Goal: Transaction & Acquisition: Purchase product/service

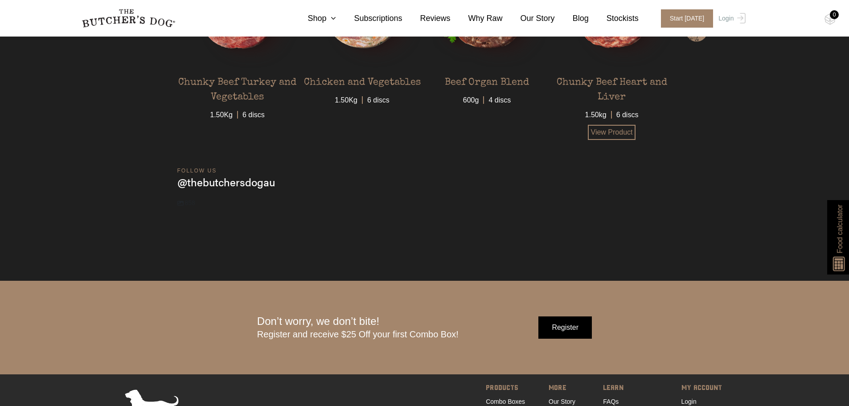
scroll to position [2896, 0]
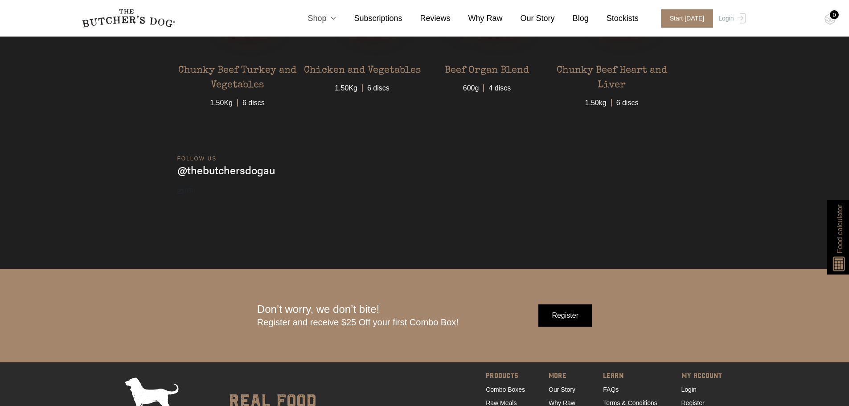
click at [334, 19] on link "Shop" at bounding box center [313, 18] width 46 height 12
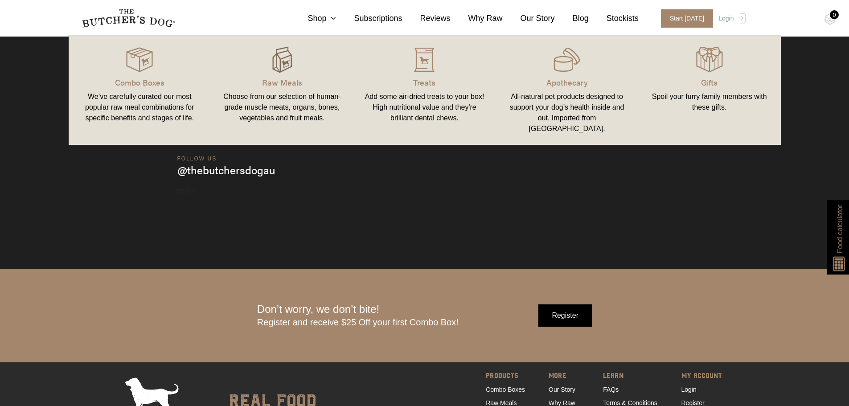
click at [282, 59] on img at bounding box center [282, 59] width 27 height 27
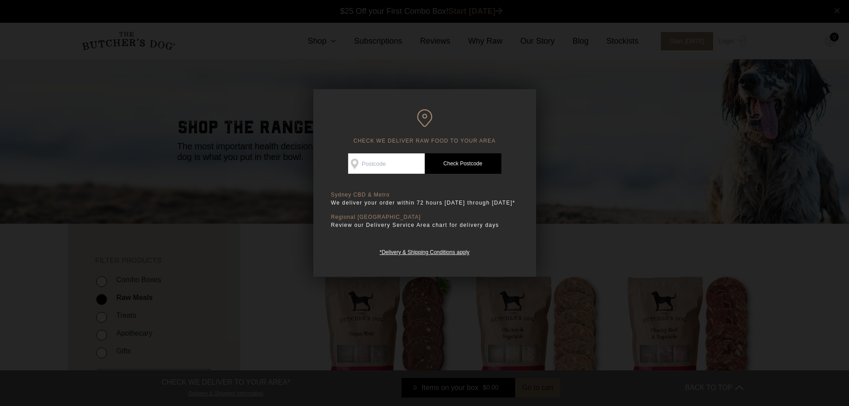
click at [407, 158] on input "Check Availability At" at bounding box center [386, 163] width 77 height 20
type input "2140"
click at [472, 166] on link "Check Postcode" at bounding box center [463, 163] width 77 height 20
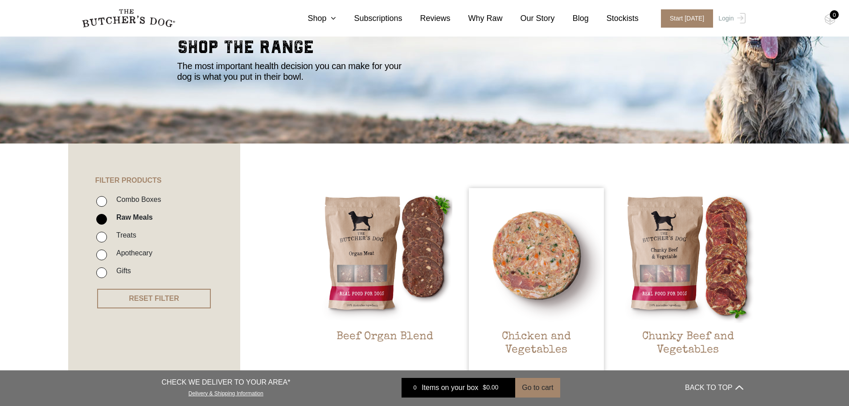
scroll to position [223, 0]
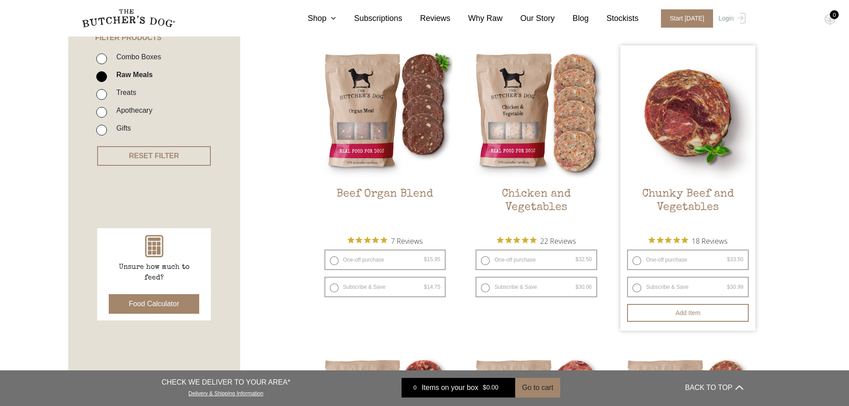
click at [714, 202] on h2 "Chunky Beef and Vegetables" at bounding box center [687, 209] width 135 height 42
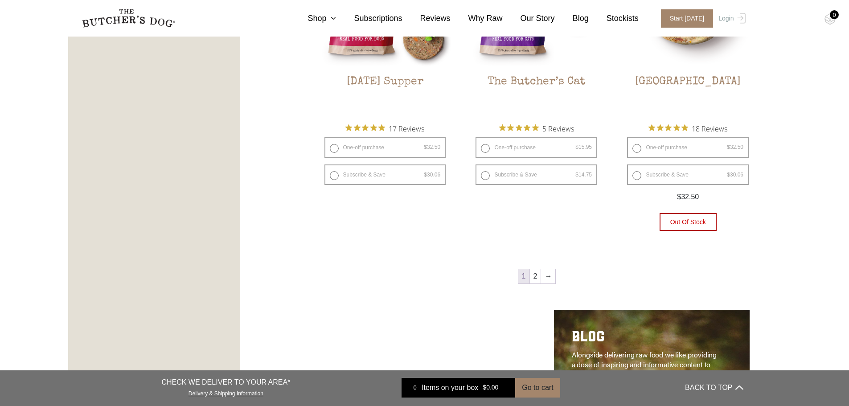
scroll to position [1025, 0]
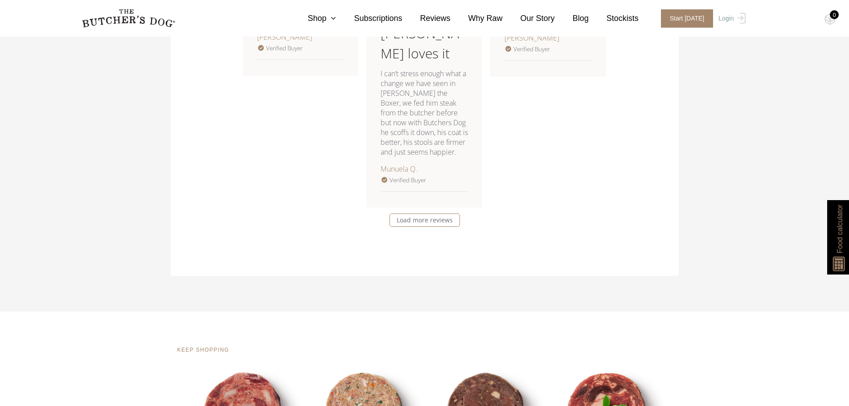
scroll to position [1648, 0]
